Goal: Task Accomplishment & Management: Use online tool/utility

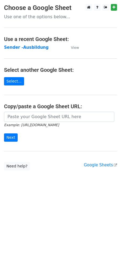
click at [24, 47] on strong "Sender -Ausbildung" at bounding box center [26, 47] width 44 height 5
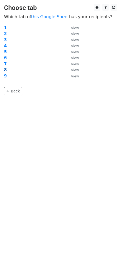
click at [4, 69] on strong "8" at bounding box center [5, 69] width 3 height 5
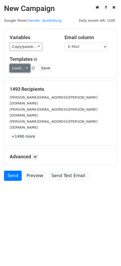
click at [21, 68] on link "Load..." at bounding box center [20, 68] width 21 height 8
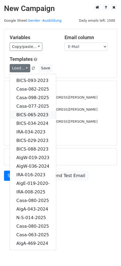
click at [32, 114] on link "BICS-065-2023" at bounding box center [33, 114] width 46 height 9
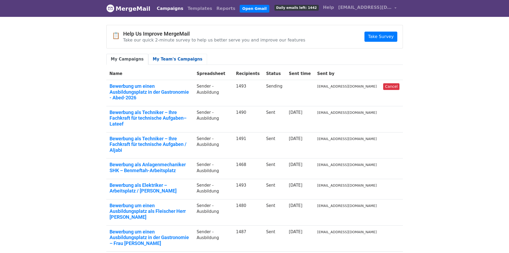
click at [185, 59] on link "My Team's Campaigns" at bounding box center [177, 59] width 59 height 11
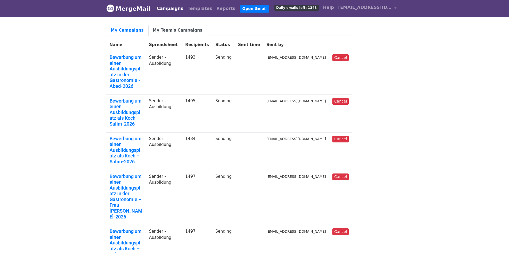
click at [156, 29] on link "My Team's Campaigns" at bounding box center [177, 30] width 59 height 11
click at [128, 62] on link "Bewerbung um einen Ausbildungsplatz in der Gastronomie - Abed-2026" at bounding box center [126, 71] width 33 height 35
click at [122, 99] on link "Bewerbung um einen Ausbildungsplatz als Koch –Salim-2026" at bounding box center [126, 112] width 33 height 29
click at [129, 136] on link "Bewerbung um einen Ausbildungsplatz als Koch –Salim-2026" at bounding box center [126, 150] width 33 height 29
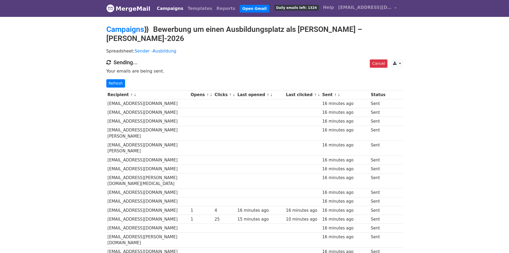
drag, startPoint x: 0, startPoint y: 0, endPoint x: 56, endPoint y: 103, distance: 117.4
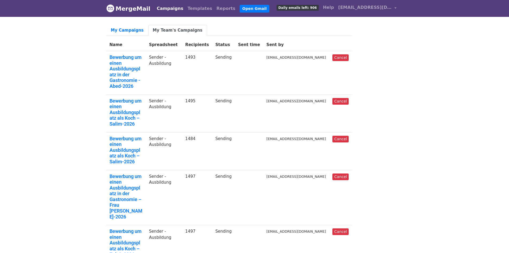
drag, startPoint x: 425, startPoint y: 72, endPoint x: 431, endPoint y: 67, distance: 7.6
click at [168, 33] on link "My Team's Campaigns" at bounding box center [177, 30] width 59 height 11
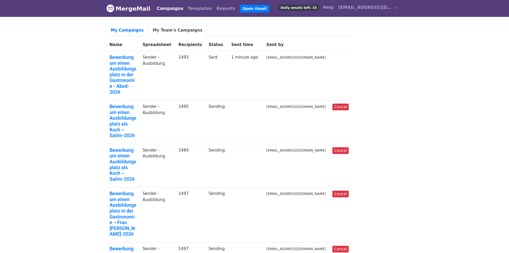
drag, startPoint x: 373, startPoint y: 68, endPoint x: 291, endPoint y: 51, distance: 84.0
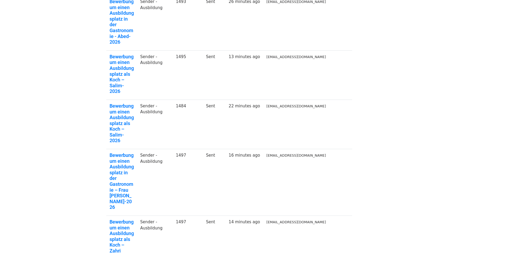
scroll to position [134, 0]
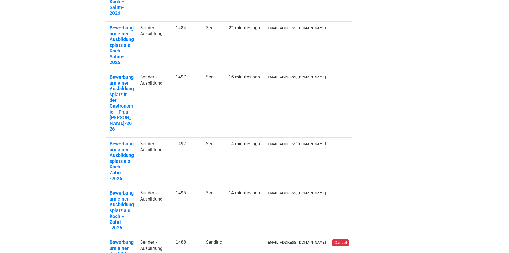
click at [72, 138] on body "MergeMail Campaigns Templates Reports Open Gmail Daily emails left: 33 Help con…" at bounding box center [254, 190] width 509 height 648
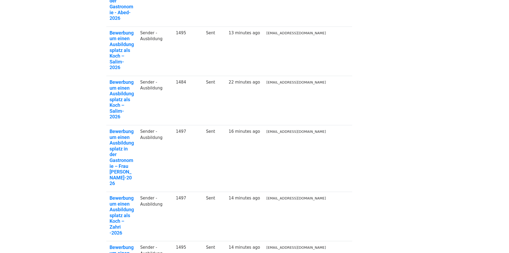
scroll to position [0, 0]
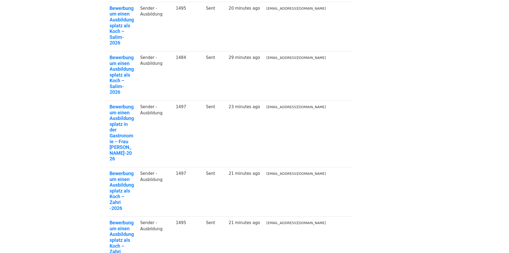
scroll to position [107, 0]
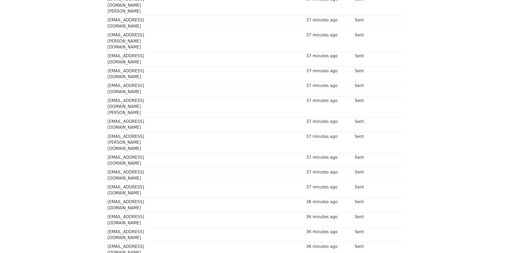
scroll to position [13057, 0]
